Goal: Information Seeking & Learning: Learn about a topic

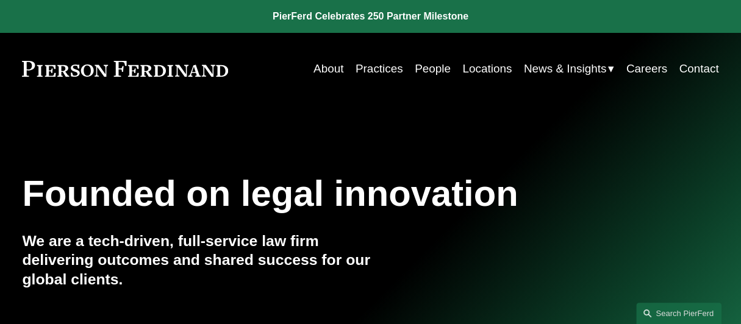
click at [438, 68] on link "People" at bounding box center [433, 68] width 36 height 23
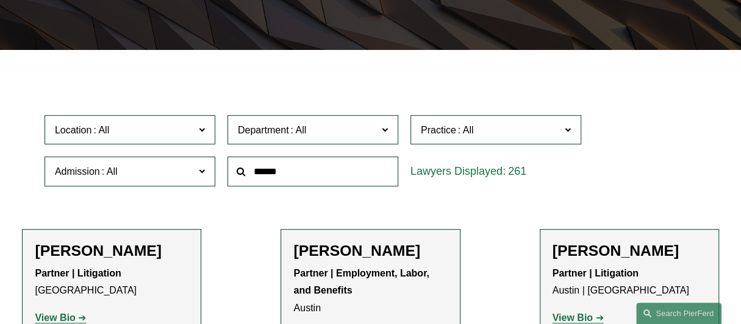
scroll to position [296, 0]
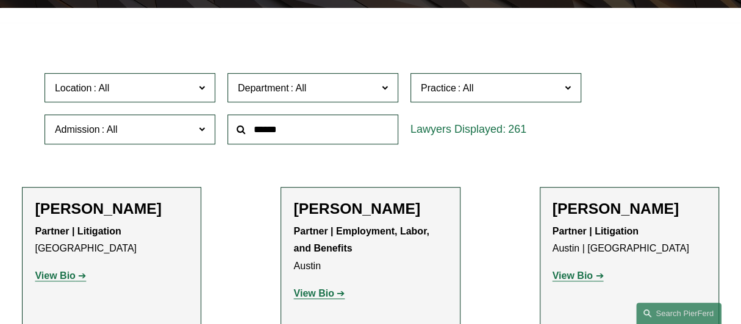
click at [381, 88] on label "Department" at bounding box center [313, 88] width 171 height 30
click at [0, 0] on link "Employment, Labor, and Benefits" at bounding box center [0, 0] width 0 height 0
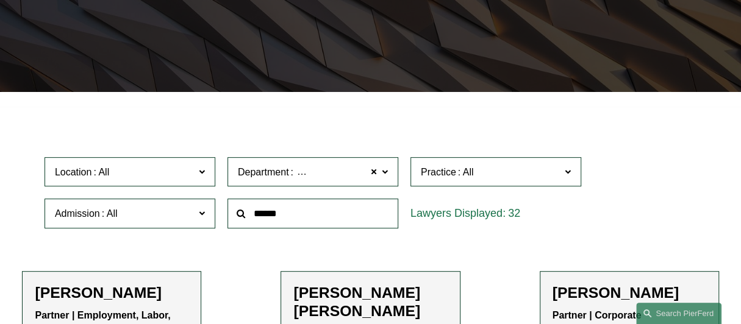
scroll to position [223, 0]
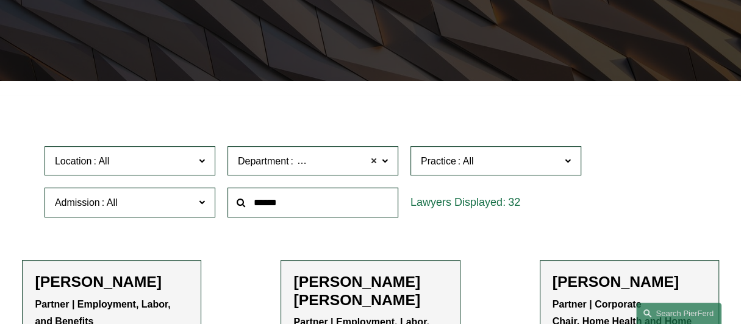
click at [374, 161] on span at bounding box center [373, 161] width 7 height 16
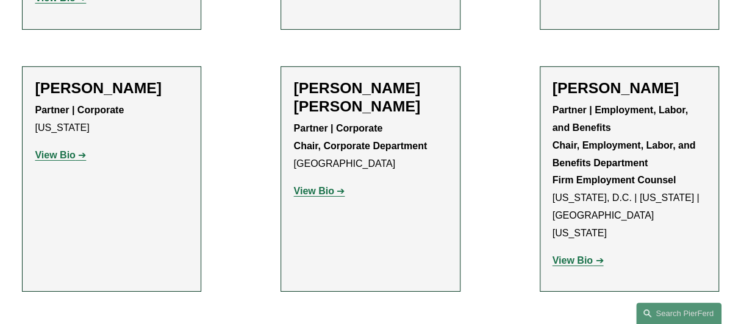
scroll to position [4906, 0]
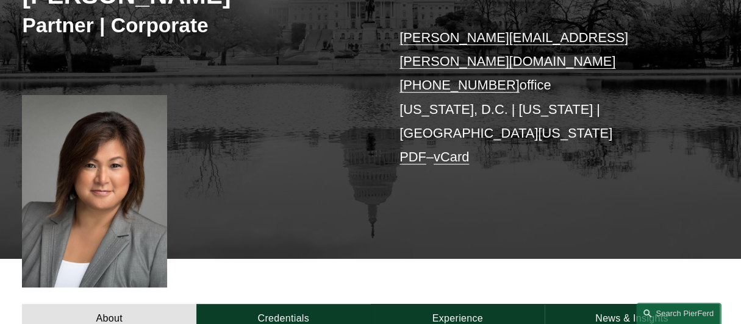
scroll to position [208, 0]
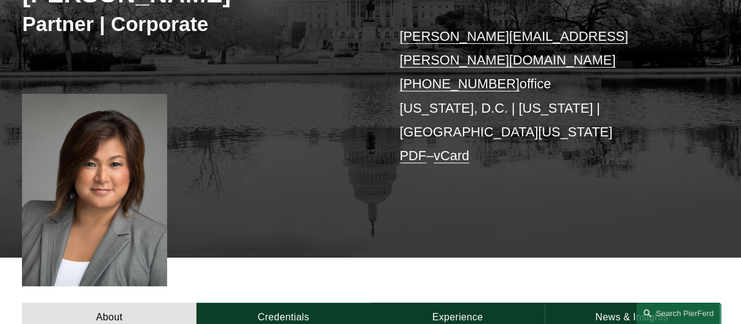
click at [524, 127] on div "[PERSON_NAME] Partner | Corporate [PERSON_NAME][EMAIL_ADDRESS][PERSON_NAME][DOM…" at bounding box center [370, 88] width 741 height 339
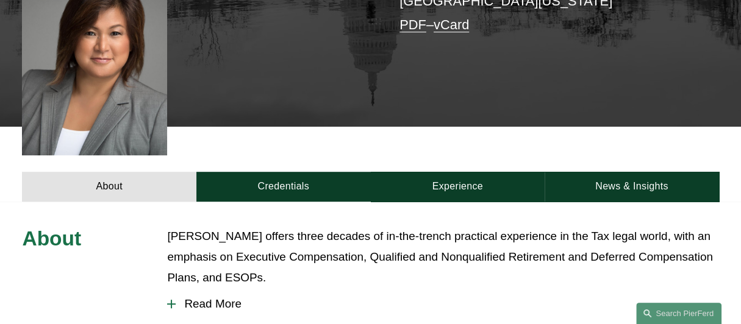
scroll to position [340, 0]
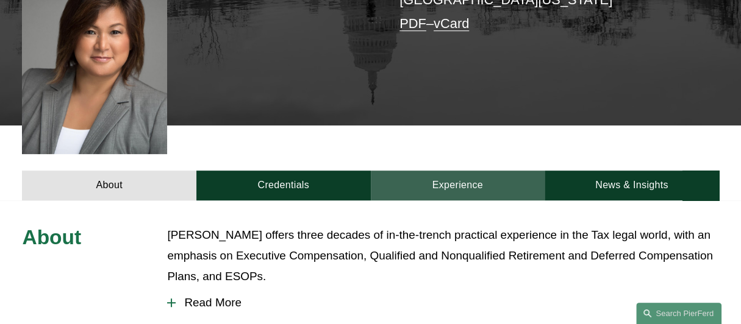
click at [466, 171] on link "Experience" at bounding box center [458, 186] width 174 height 30
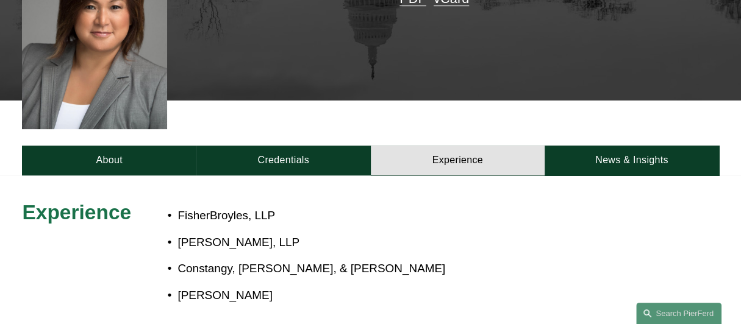
scroll to position [342, 0]
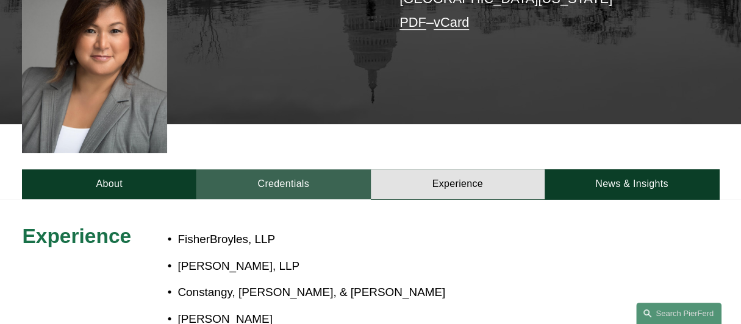
click at [278, 170] on link "Credentials" at bounding box center [283, 185] width 174 height 30
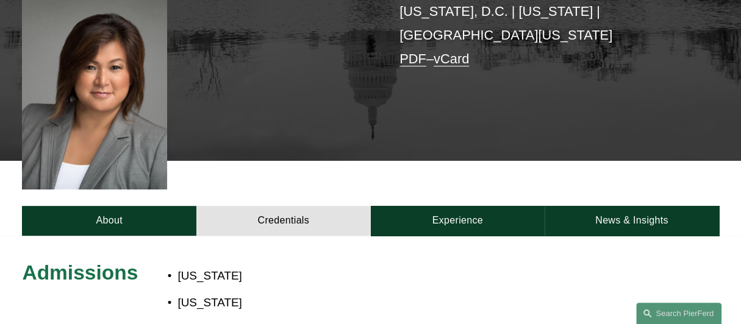
scroll to position [301, 0]
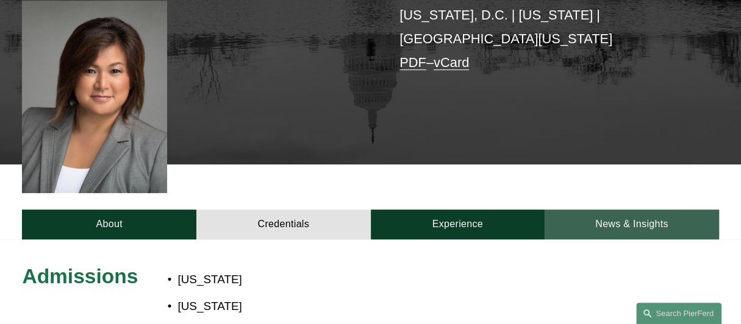
click at [620, 210] on link "News & Insights" at bounding box center [632, 225] width 174 height 30
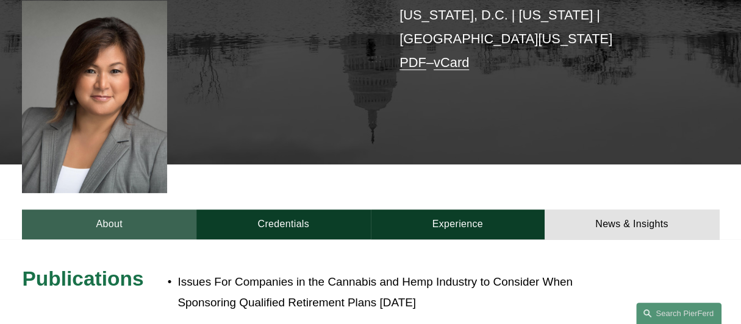
click at [140, 210] on link "About" at bounding box center [109, 225] width 174 height 30
